Goal: Task Accomplishment & Management: Manage account settings

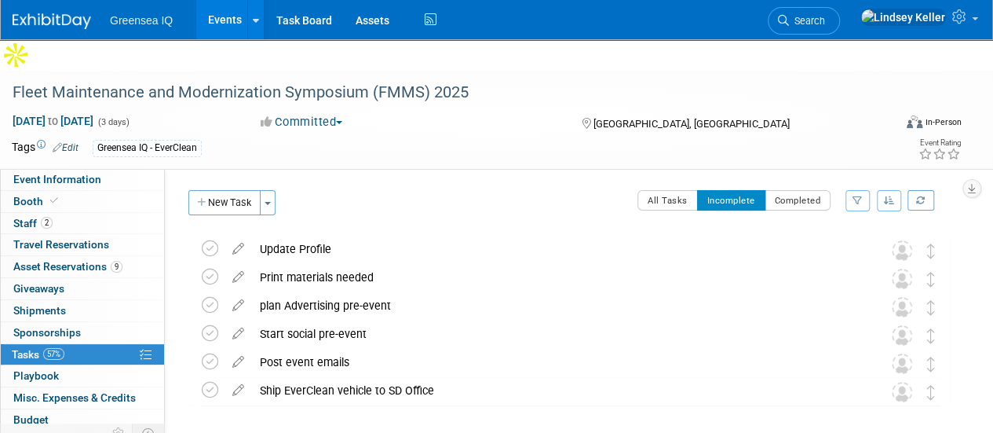
click at [226, 13] on link "Events" at bounding box center [224, 19] width 57 height 39
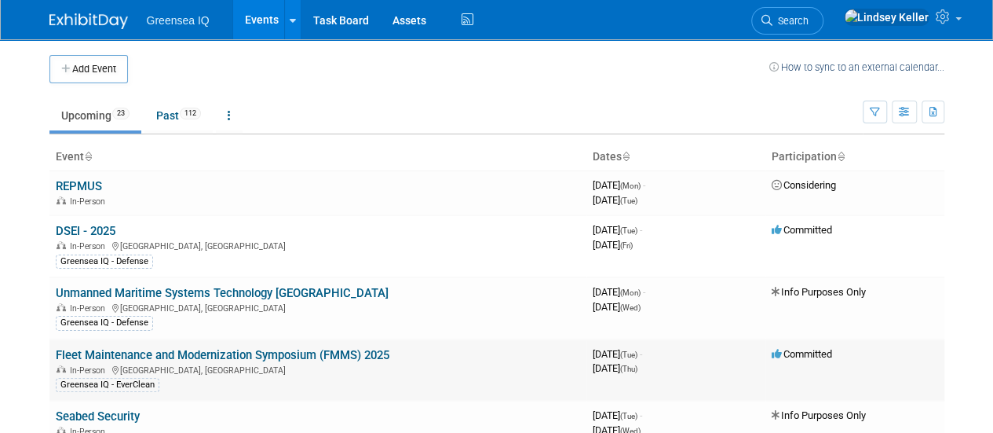
click at [172, 348] on link "Fleet Maintenance and Modernization Symposium (FMMS) 2025" at bounding box center [223, 355] width 334 height 14
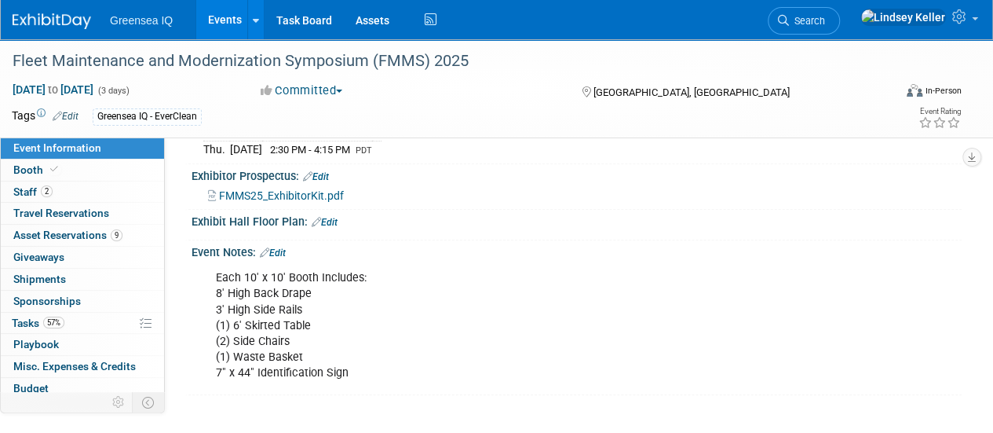
scroll to position [334, 0]
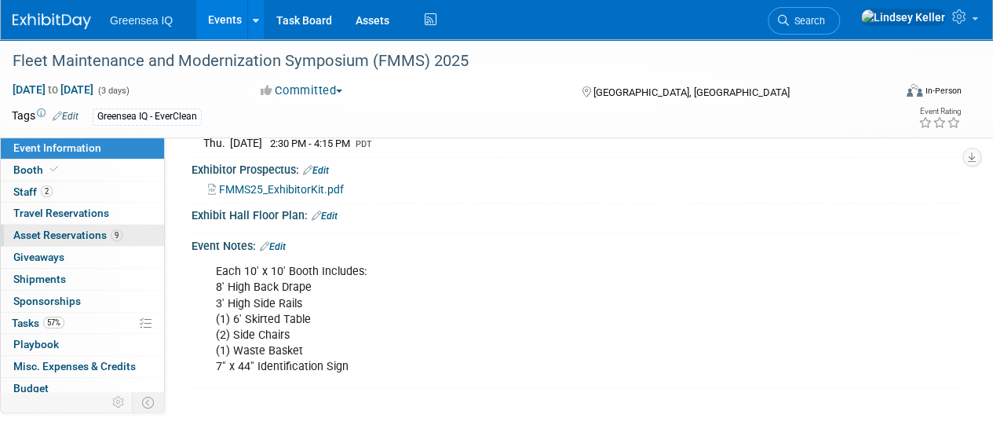
click at [54, 236] on span "Asset Reservations 9" at bounding box center [67, 234] width 109 height 13
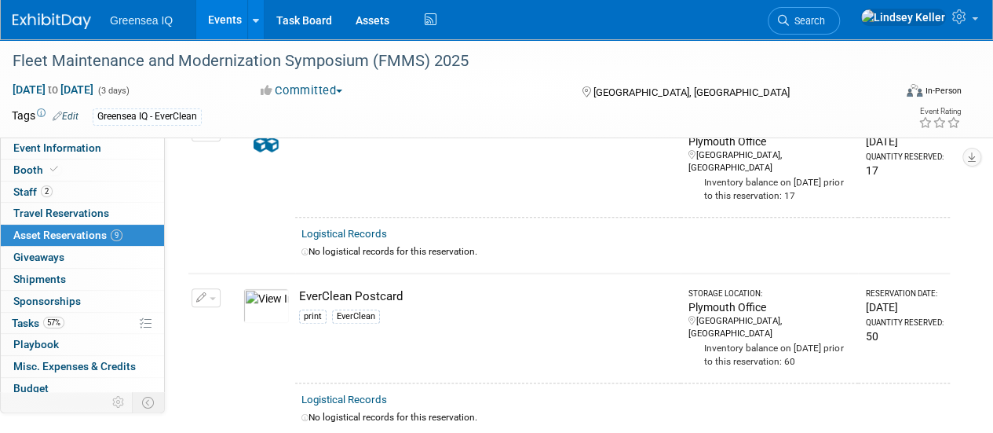
scroll to position [457, 0]
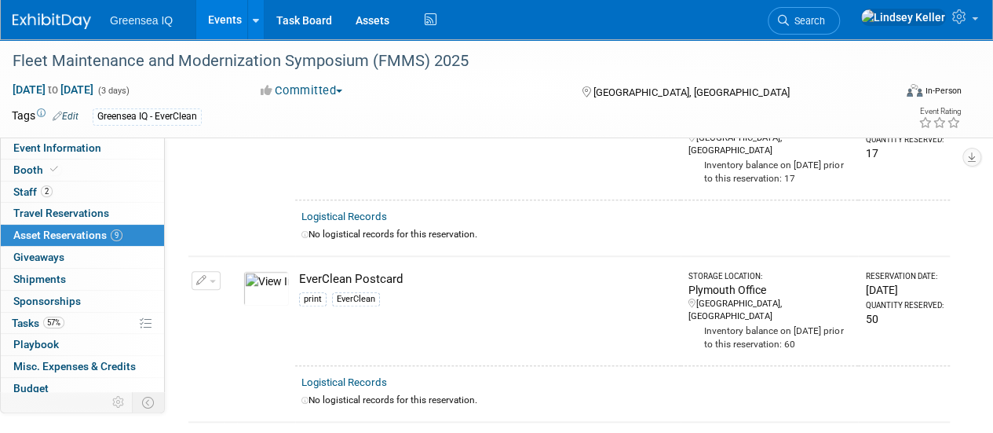
click at [210, 280] on span "button" at bounding box center [213, 281] width 6 height 3
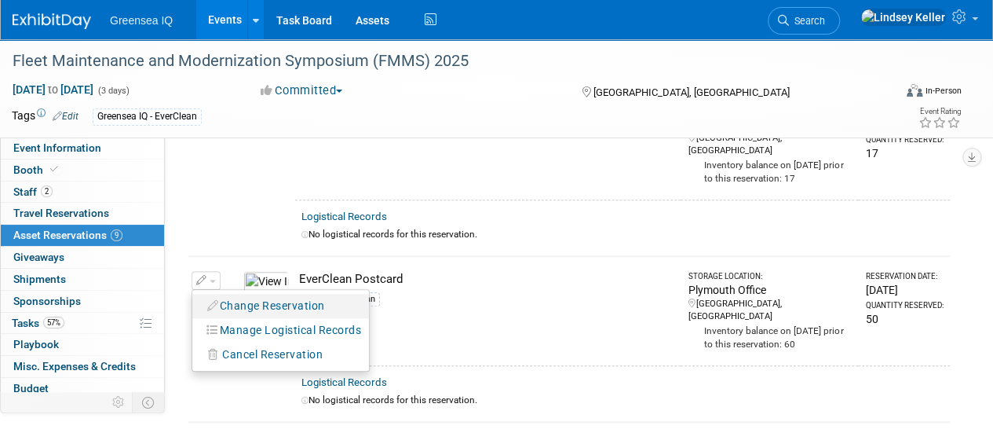
click at [265, 295] on button "Change Reservation" at bounding box center [266, 305] width 133 height 21
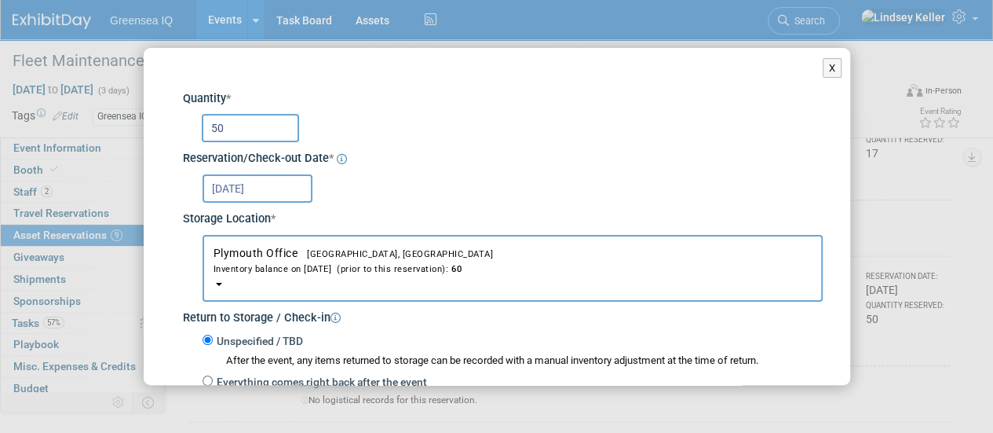
drag, startPoint x: 248, startPoint y: 131, endPoint x: 190, endPoint y: 125, distance: 58.4
click at [190, 125] on div "50" at bounding box center [505, 126] width 634 height 31
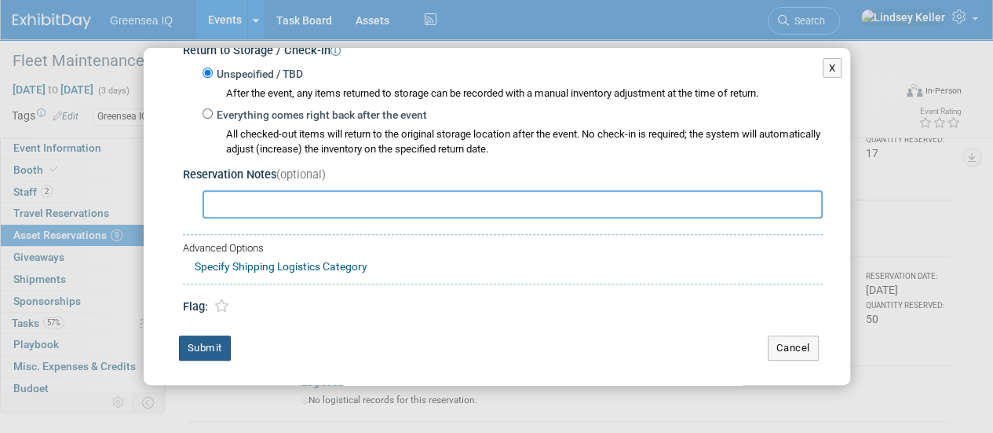
type input "15"
click at [199, 344] on button "Submit" at bounding box center [205, 347] width 52 height 25
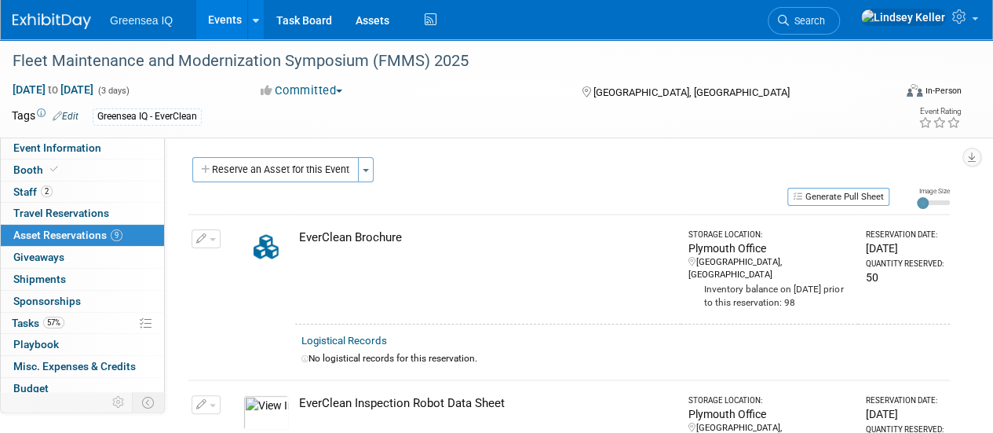
scroll to position [0, 0]
click at [848, 199] on button "Generate Pull Sheet" at bounding box center [839, 198] width 102 height 18
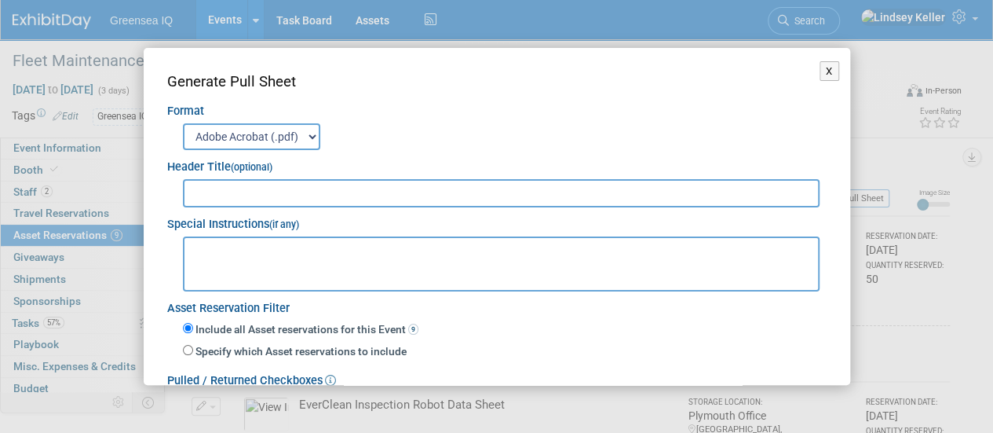
click at [289, 185] on input "text" at bounding box center [502, 193] width 638 height 28
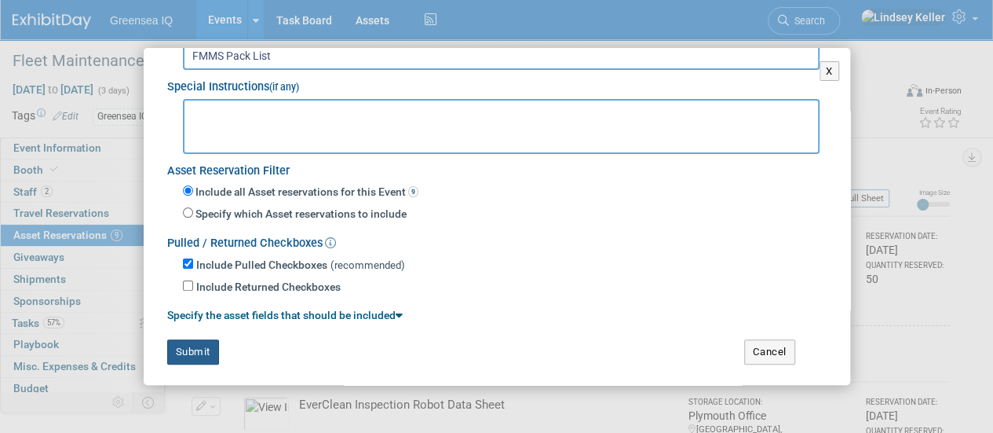
type input "FMMS Pack List"
click at [183, 354] on button "Submit" at bounding box center [193, 351] width 52 height 25
